Goal: Task Accomplishment & Management: Use online tool/utility

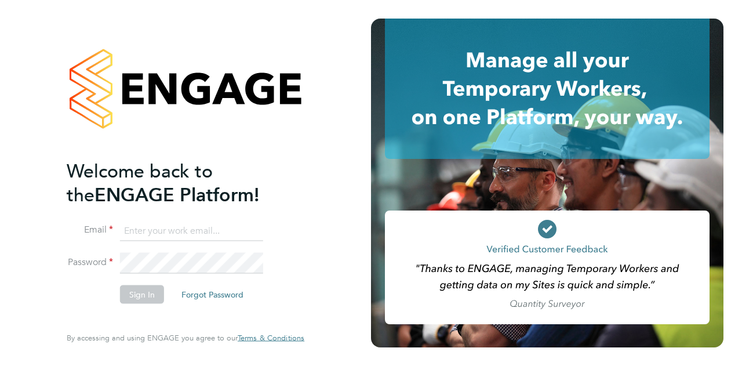
type input "[PERSON_NAME][EMAIL_ADDRESS][PERSON_NAME][PERSON_NAME][DOMAIN_NAME]"
click at [140, 294] on button "Sign In" at bounding box center [142, 293] width 44 height 19
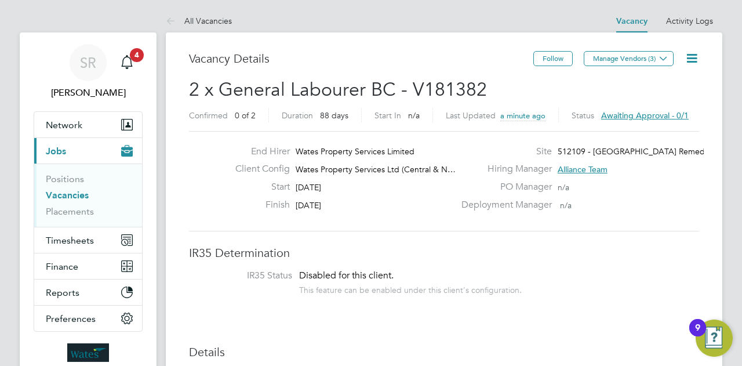
click at [619, 114] on span "Awaiting approval - 0/1" at bounding box center [644, 115] width 87 height 10
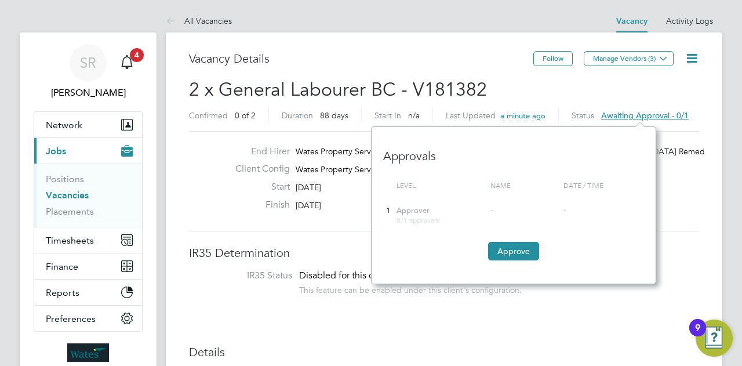
scroll to position [10, 87]
click at [502, 251] on button "Approve" at bounding box center [513, 251] width 51 height 19
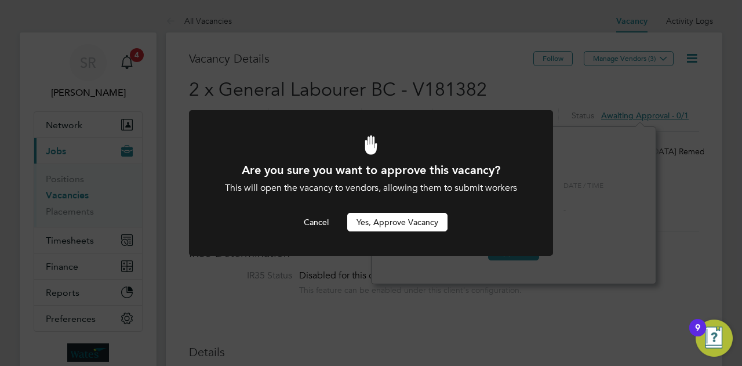
click at [407, 224] on button "Yes, Approve Vacancy" at bounding box center [397, 222] width 100 height 19
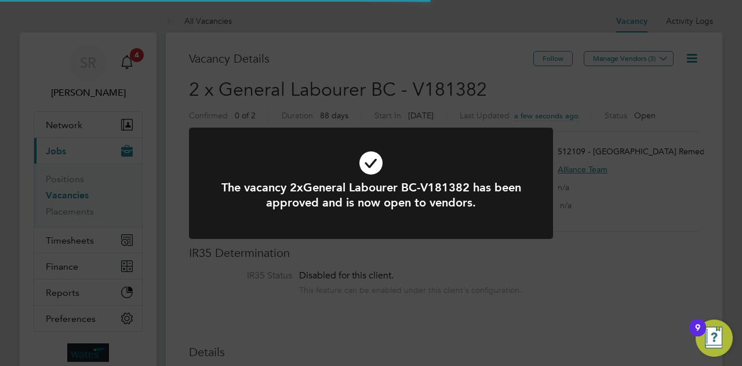
scroll to position [20, 181]
